Goal: Information Seeking & Learning: Check status

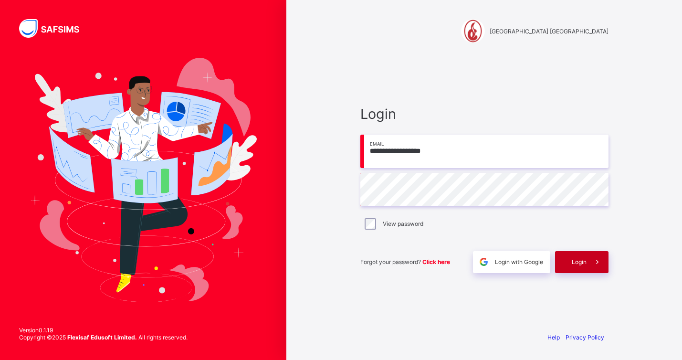
click at [574, 260] on span "Login" at bounding box center [579, 261] width 15 height 7
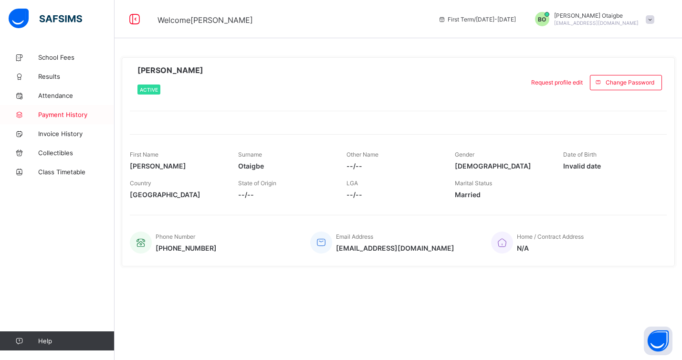
click at [68, 117] on span "Payment History" at bounding box center [76, 115] width 76 height 8
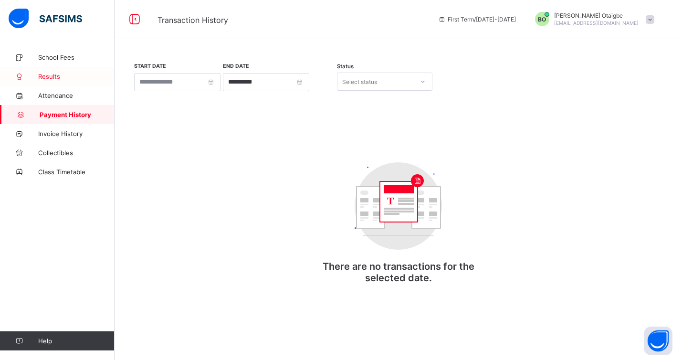
click at [57, 78] on span "Results" at bounding box center [76, 77] width 76 height 8
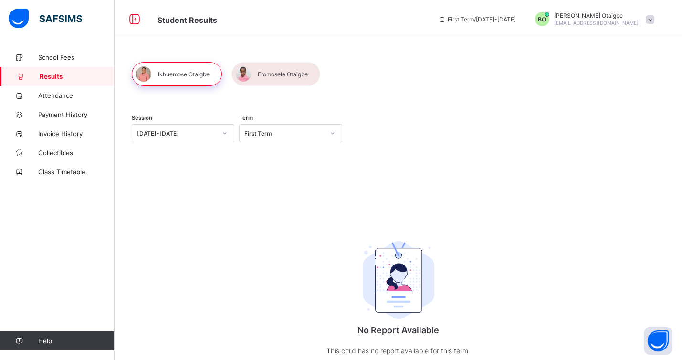
click at [270, 73] on div at bounding box center [276, 74] width 89 height 24
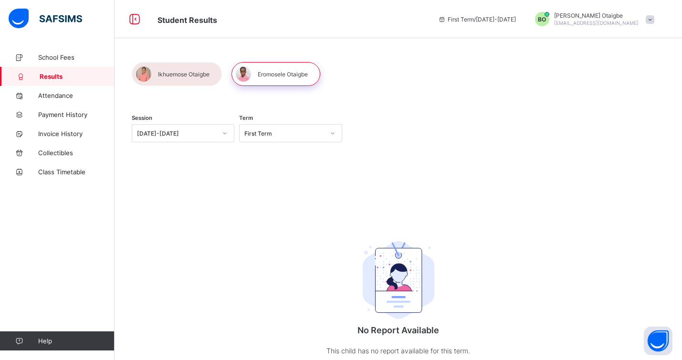
click at [222, 133] on icon at bounding box center [225, 133] width 6 height 10
click at [205, 165] on div "[DATE]-[DATE]" at bounding box center [183, 168] width 102 height 15
click at [320, 131] on div "First Term" at bounding box center [284, 133] width 80 height 7
click at [288, 176] on div "Third Term" at bounding box center [291, 183] width 102 height 15
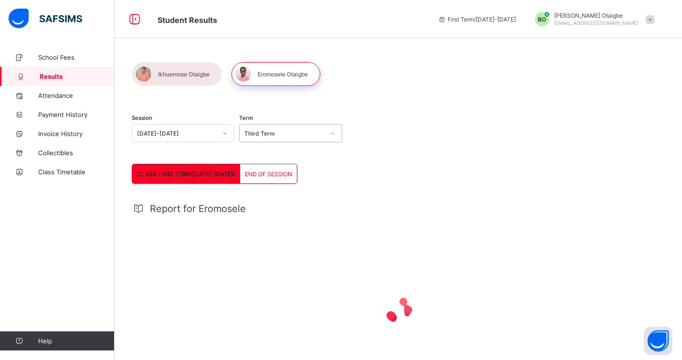
click at [257, 173] on span "END OF SESSION" at bounding box center [268, 173] width 47 height 7
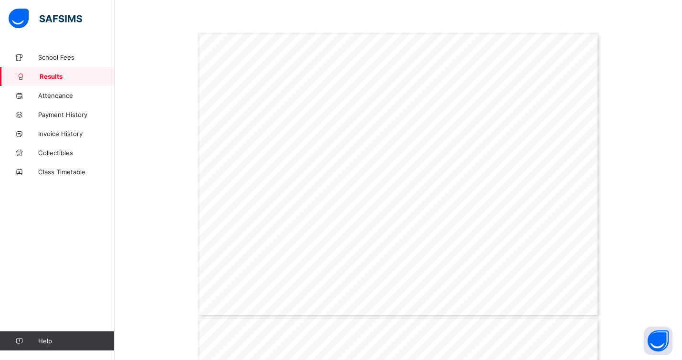
scroll to position [251, 0]
click at [535, 95] on div "Page 1 Powered by Flexisaf Edusoft Limited | [URL][DOMAIN_NAME] COGNITIVE ABILI…" at bounding box center [399, 173] width 402 height 285
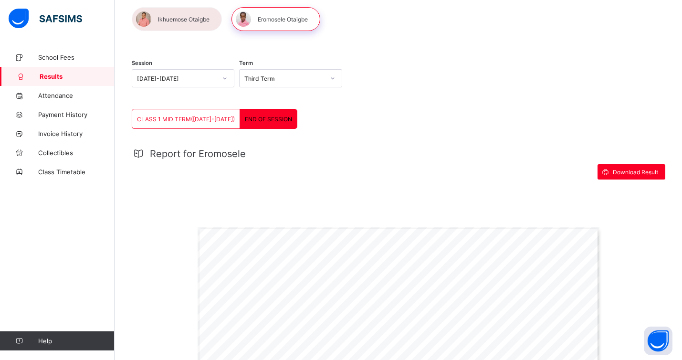
scroll to position [27, 0]
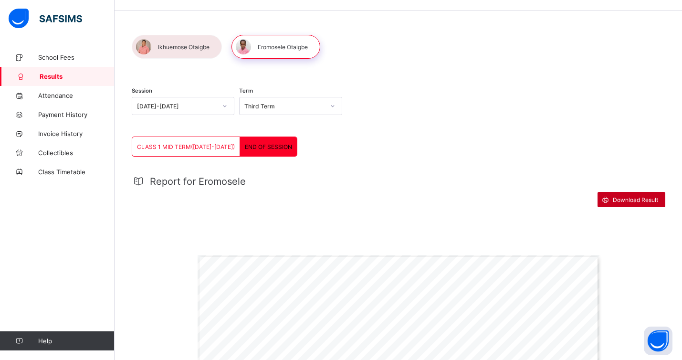
click at [630, 200] on span "Download Result" at bounding box center [635, 199] width 45 height 7
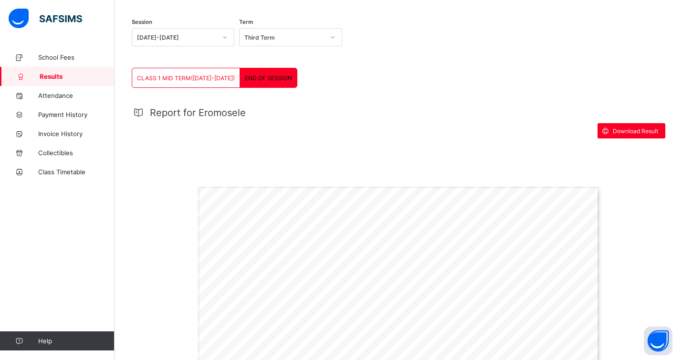
scroll to position [96, 0]
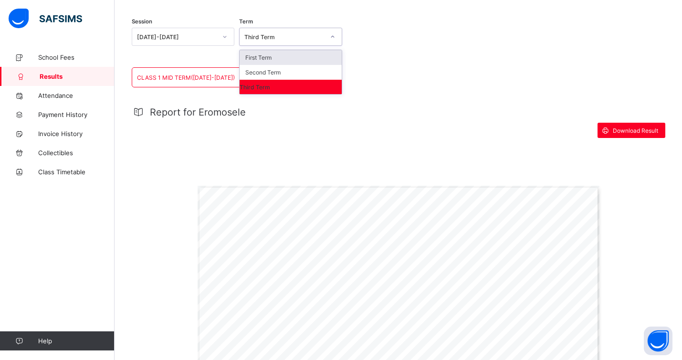
click at [332, 37] on icon at bounding box center [332, 37] width 3 height 2
click at [320, 72] on div "Second Term" at bounding box center [291, 72] width 102 height 15
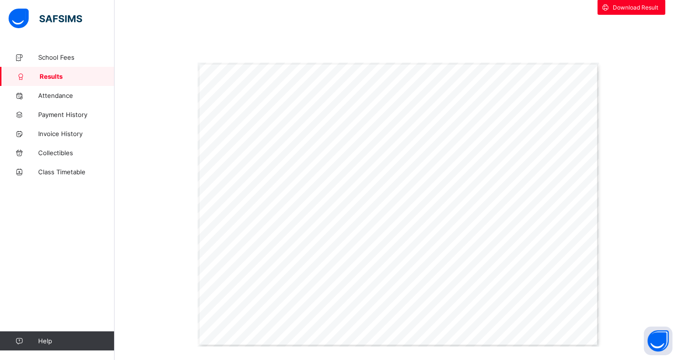
scroll to position [219, 0]
click at [624, 11] on span "Download Result" at bounding box center [635, 8] width 45 height 7
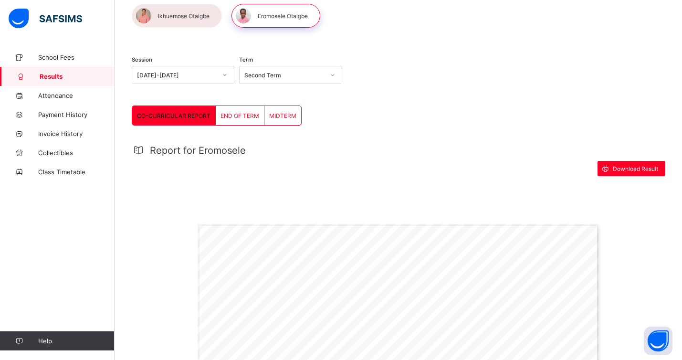
scroll to position [0, 0]
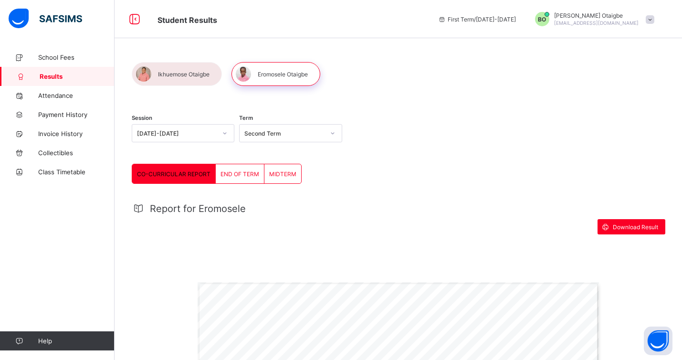
click at [249, 175] on span "END OF TERM" at bounding box center [240, 173] width 39 height 7
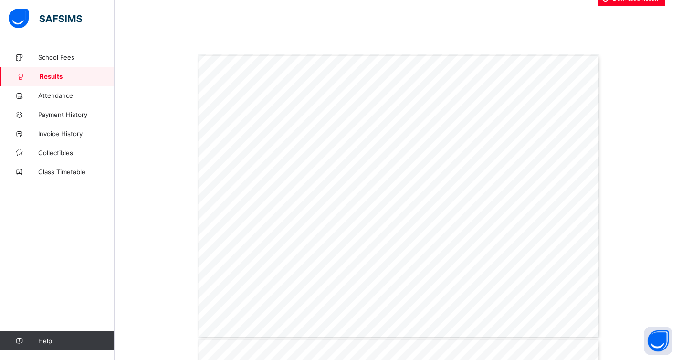
scroll to position [186, 0]
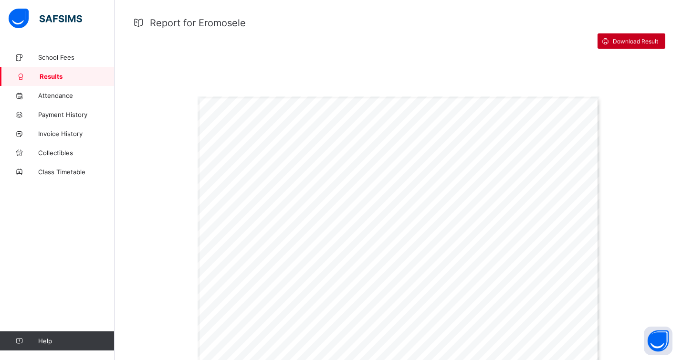
click at [629, 41] on span "Download Result" at bounding box center [635, 41] width 45 height 7
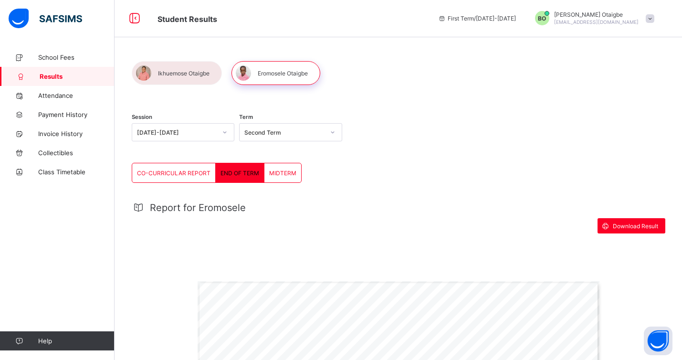
scroll to position [0, 0]
click at [335, 134] on icon at bounding box center [333, 133] width 6 height 10
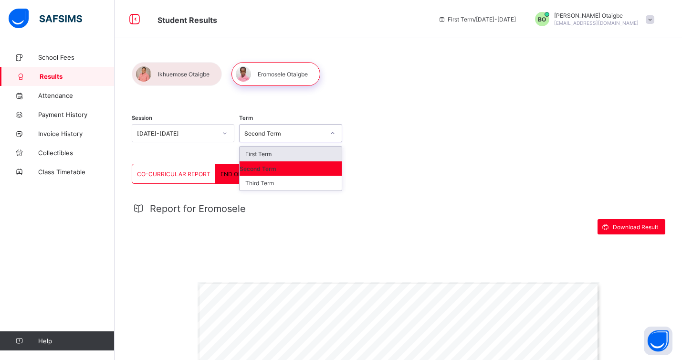
click at [302, 155] on div "First Term" at bounding box center [291, 154] width 102 height 15
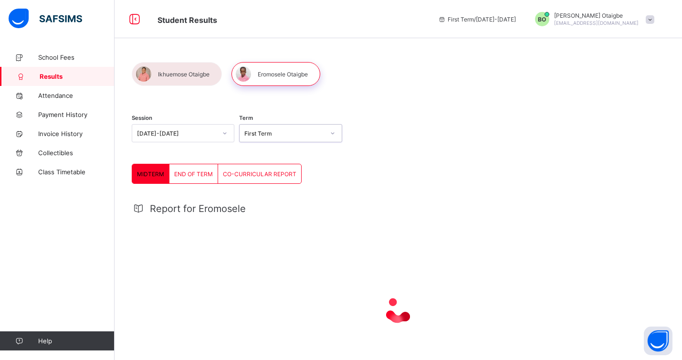
click at [198, 175] on span "END OF TERM" at bounding box center [193, 173] width 39 height 7
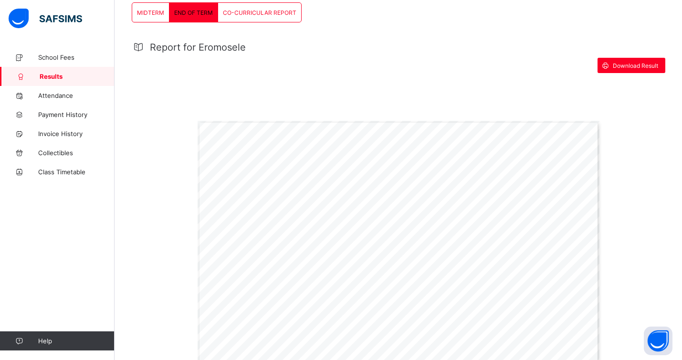
scroll to position [189, 0]
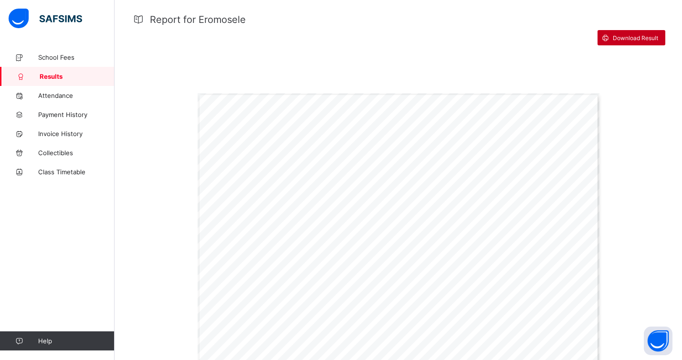
click at [618, 38] on span "Download Result" at bounding box center [635, 37] width 45 height 7
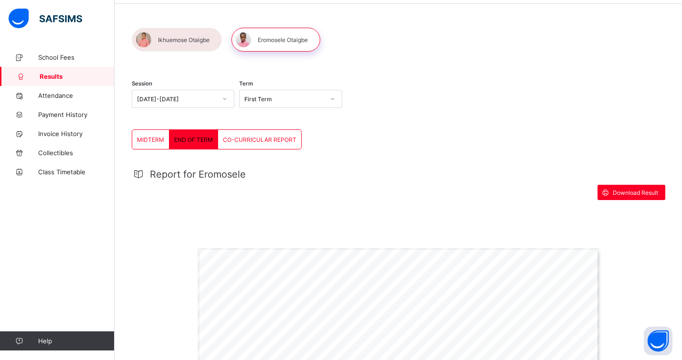
scroll to position [0, 0]
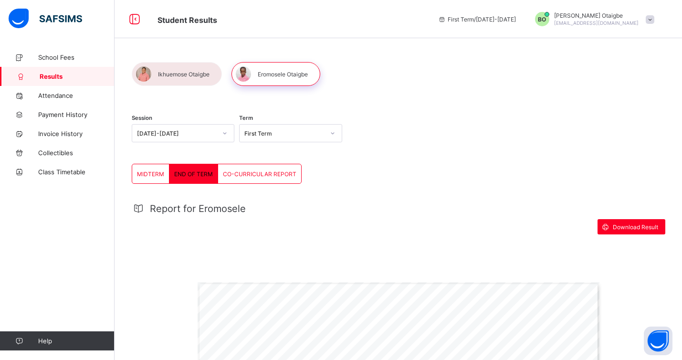
click at [199, 75] on div at bounding box center [177, 74] width 90 height 24
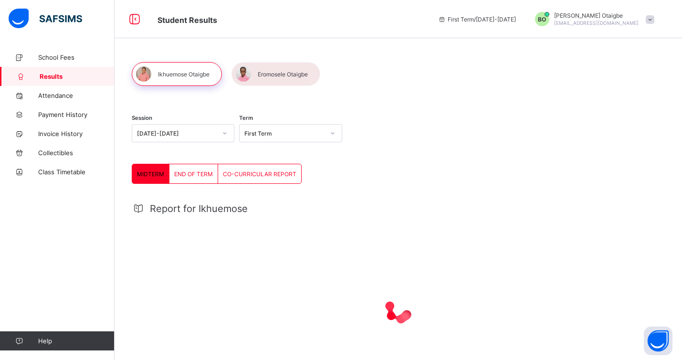
click at [195, 173] on span "END OF TERM" at bounding box center [193, 173] width 39 height 7
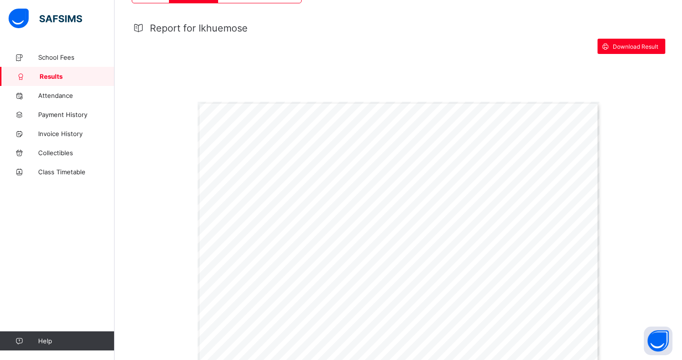
scroll to position [185, 0]
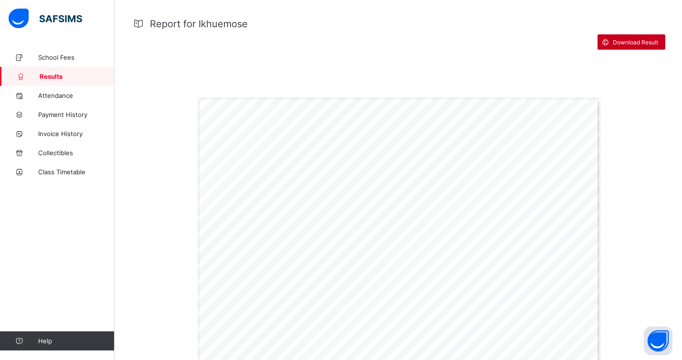
click at [619, 43] on span "Download Result" at bounding box center [635, 42] width 45 height 7
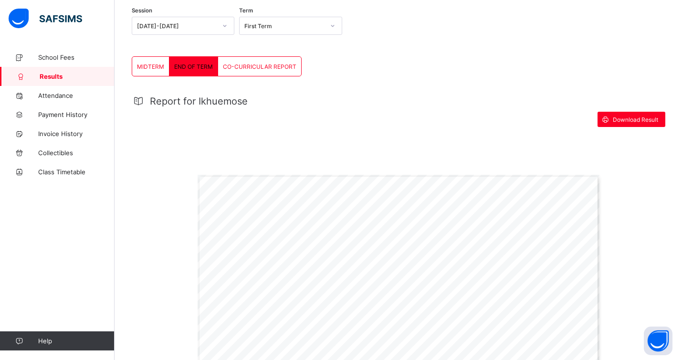
scroll to position [107, 0]
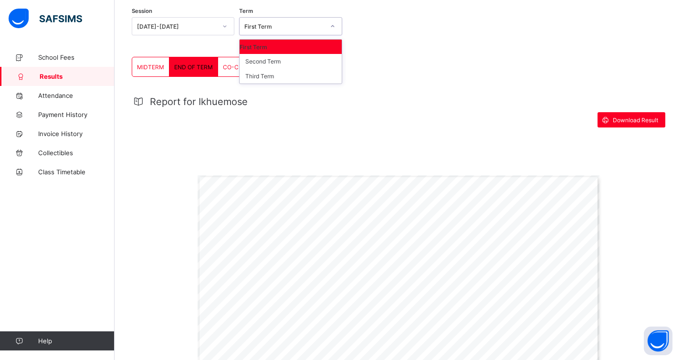
click at [332, 26] on icon at bounding box center [333, 26] width 6 height 10
click at [317, 61] on div "Second Term" at bounding box center [291, 61] width 102 height 15
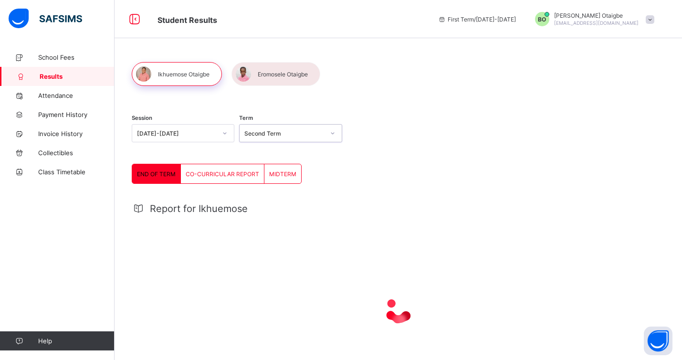
click at [163, 179] on div "END OF TERM" at bounding box center [156, 173] width 49 height 19
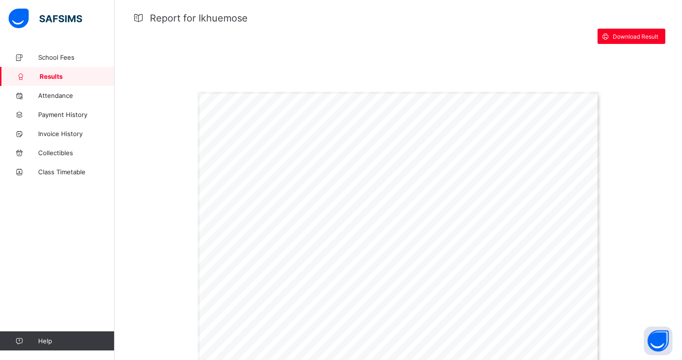
scroll to position [192, 0]
click at [620, 33] on span "Download Result" at bounding box center [635, 35] width 45 height 7
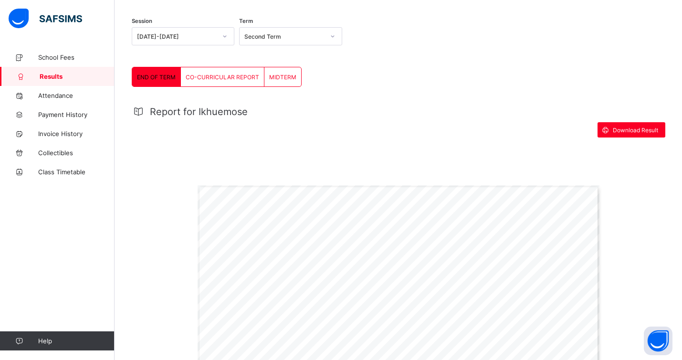
scroll to position [85, 0]
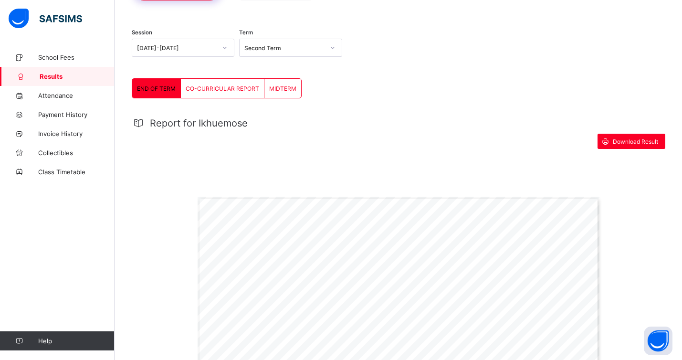
click at [330, 47] on icon at bounding box center [333, 48] width 6 height 10
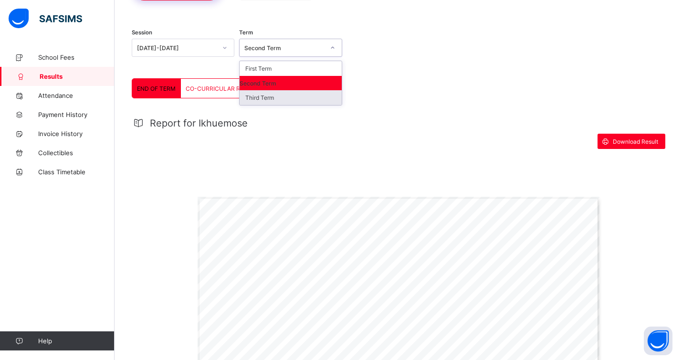
click at [293, 93] on div "Third Term" at bounding box center [291, 97] width 102 height 15
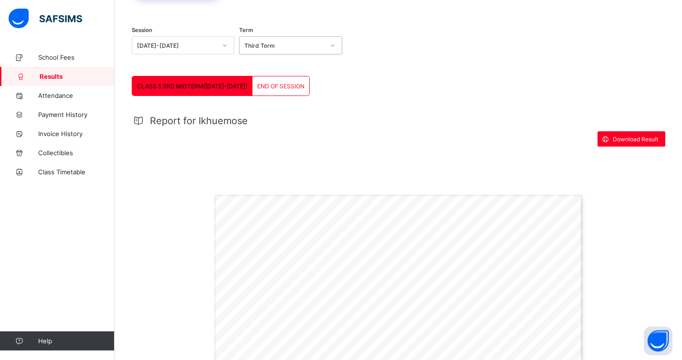
scroll to position [0, 0]
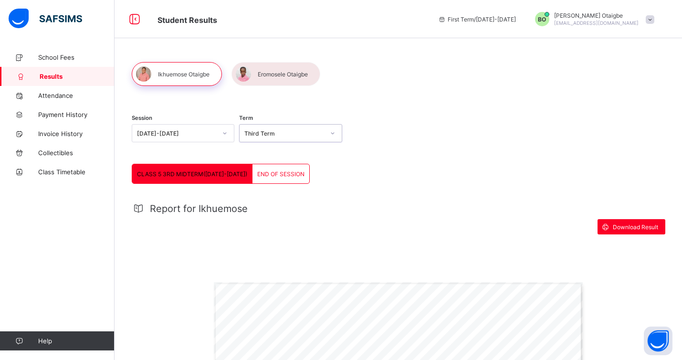
click at [274, 176] on span "END OF SESSION" at bounding box center [280, 173] width 47 height 7
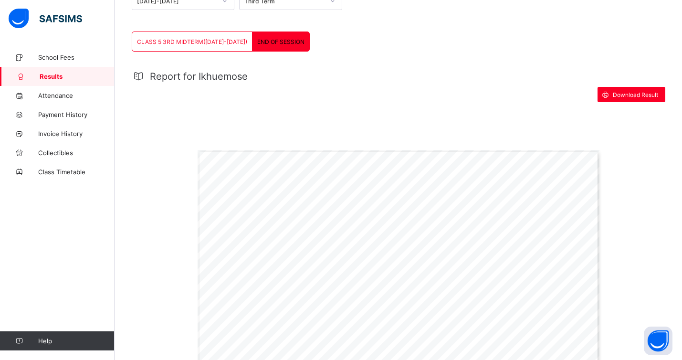
scroll to position [132, 0]
click at [623, 95] on span "Download Result" at bounding box center [635, 95] width 45 height 7
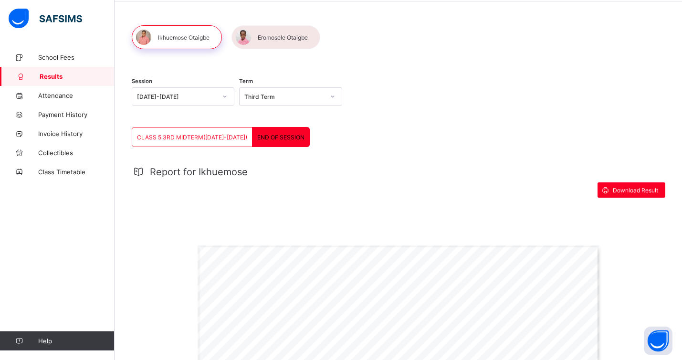
scroll to position [0, 0]
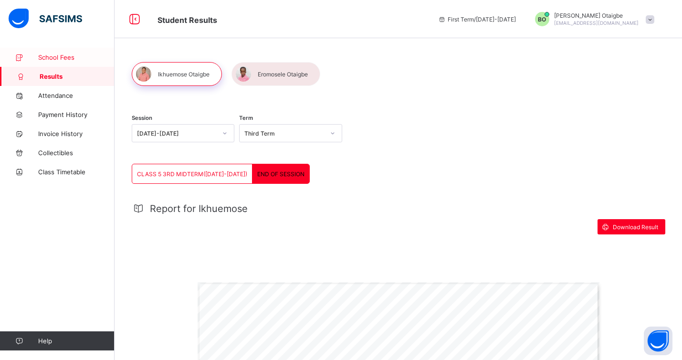
click at [84, 52] on link "School Fees" at bounding box center [57, 57] width 115 height 19
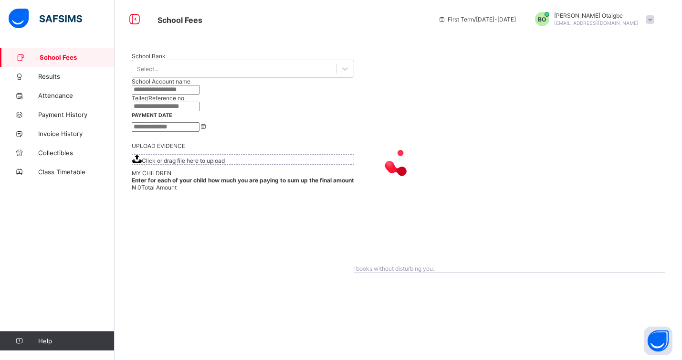
click at [649, 19] on span at bounding box center [650, 19] width 9 height 9
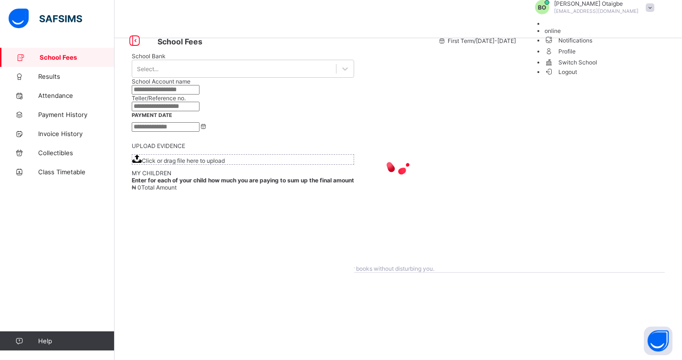
click at [624, 67] on span "Switch School" at bounding box center [602, 61] width 115 height 11
